Goal: Connect with others: Connect with others

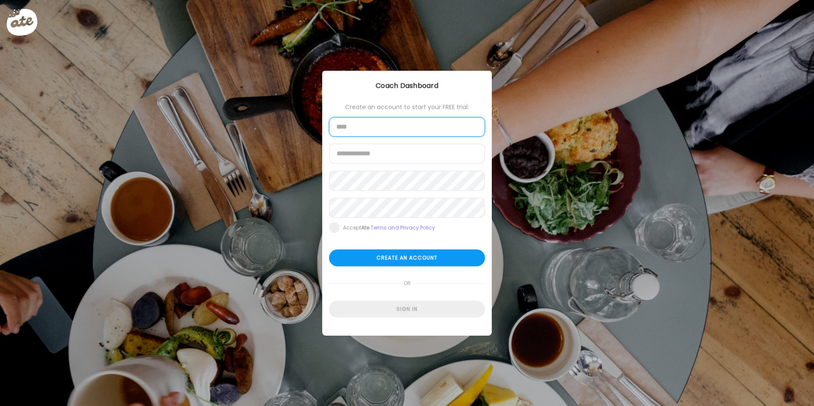
click at [398, 123] on input "text" at bounding box center [407, 126] width 156 height 19
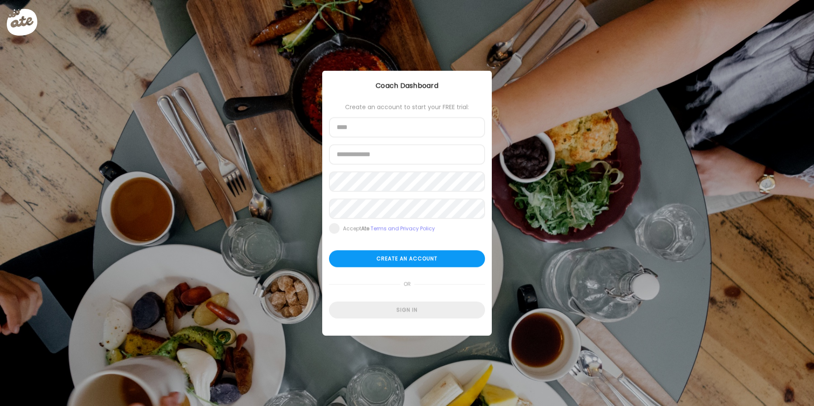
click at [270, 339] on div "Ate Coach Dashboard Wahoo! It’s official Take a moment to set up your Coach Pro…" at bounding box center [407, 203] width 814 height 406
click at [379, 314] on div "Sign in" at bounding box center [407, 310] width 156 height 17
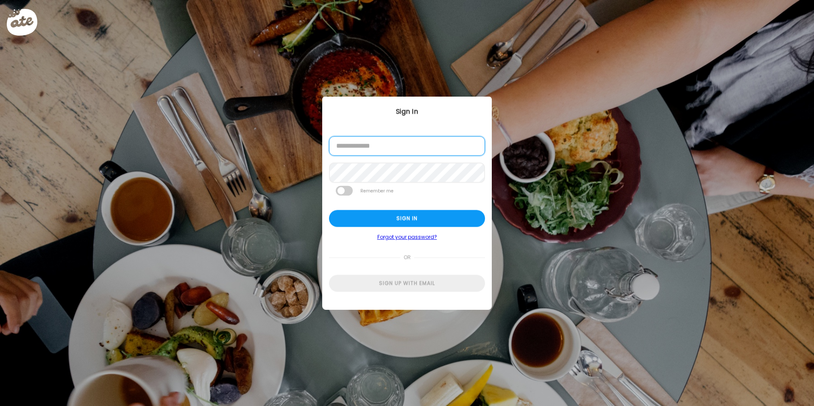
click at [373, 144] on input "email" at bounding box center [407, 145] width 156 height 19
type input "**********"
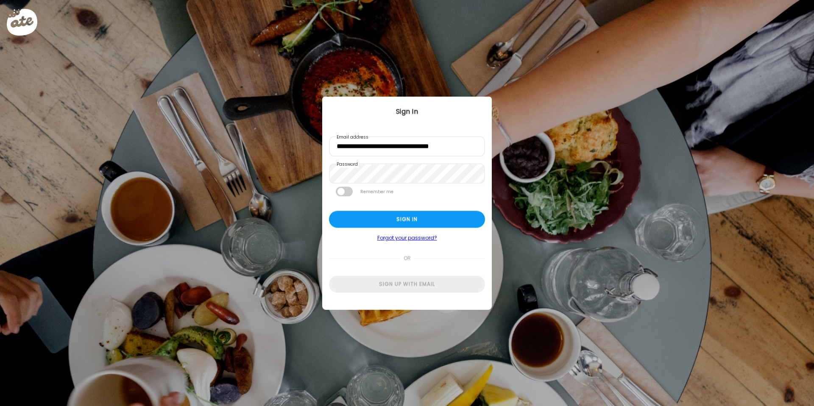
click at [349, 190] on span at bounding box center [344, 192] width 17 height 10
click at [362, 218] on div "Sign in" at bounding box center [407, 219] width 156 height 17
type input "**********"
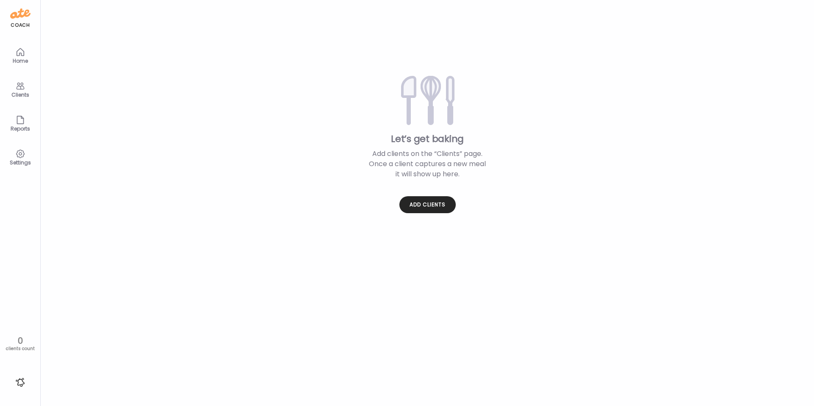
click at [423, 217] on div "Teams Let’s get baking Add clients on the “Clients” page. Once a client capture…" at bounding box center [427, 203] width 773 height 406
click at [424, 206] on div "Add clients" at bounding box center [427, 204] width 56 height 17
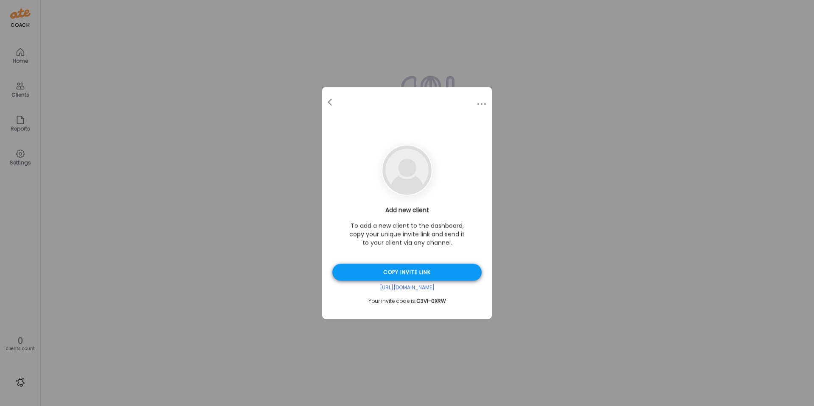
click at [414, 270] on div "Copy invite link" at bounding box center [406, 272] width 149 height 17
